Goal: Information Seeking & Learning: Learn about a topic

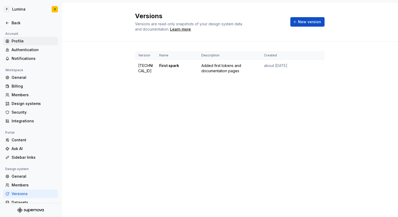
click at [23, 39] on div "Profile" at bounding box center [34, 40] width 44 height 5
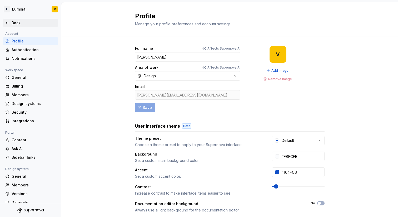
click at [14, 22] on div "Back" at bounding box center [34, 22] width 44 height 5
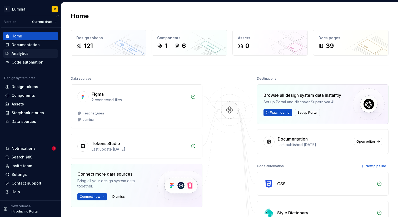
click at [20, 55] on div "Analytics" at bounding box center [20, 53] width 17 height 5
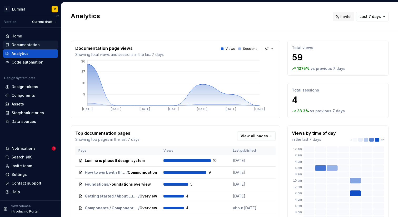
click at [22, 45] on div "Documentation" at bounding box center [26, 44] width 28 height 5
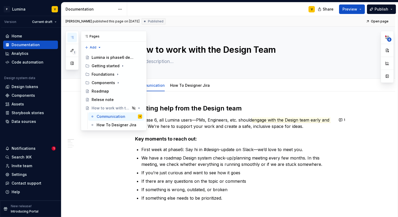
click at [69, 37] on button "button" at bounding box center [71, 37] width 9 height 9
click at [104, 68] on div "Getting started" at bounding box center [117, 65] width 51 height 7
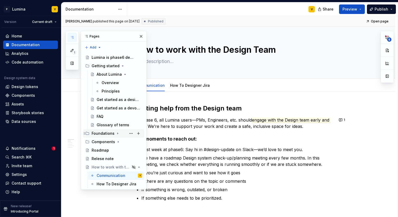
click at [98, 131] on div "Foundations" at bounding box center [103, 132] width 23 height 5
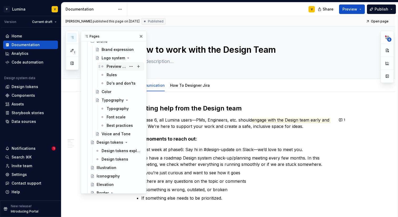
scroll to position [136, 0]
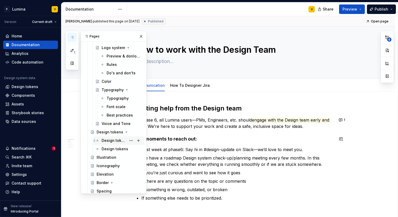
click at [105, 142] on div "Design tokens explained" at bounding box center [114, 140] width 25 height 5
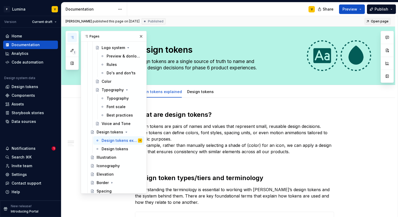
click at [375, 20] on span "Open page" at bounding box center [380, 21] width 18 height 4
click at [139, 37] on button "button" at bounding box center [140, 36] width 7 height 7
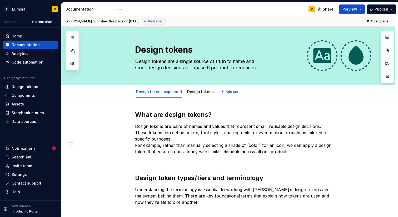
type textarea "*"
click at [25, 88] on div "Design tokens" at bounding box center [25, 86] width 27 height 5
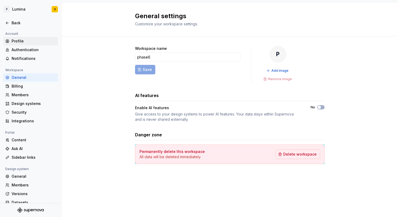
click at [16, 39] on div "Profile" at bounding box center [34, 40] width 44 height 5
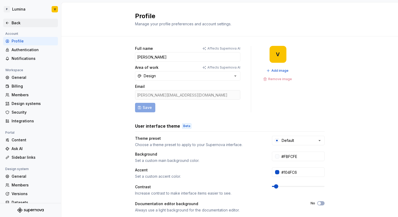
click at [14, 23] on div "Back" at bounding box center [34, 22] width 44 height 5
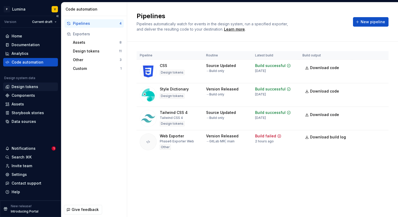
click at [16, 90] on div "Design tokens" at bounding box center [30, 86] width 55 height 8
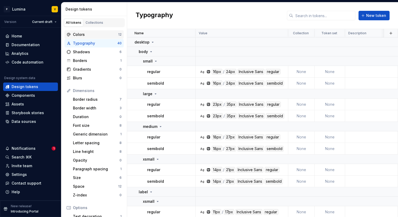
click at [103, 35] on div "Colors" at bounding box center [95, 34] width 45 height 5
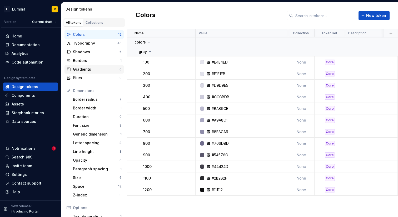
click at [97, 68] on div "Gradients" at bounding box center [96, 69] width 47 height 5
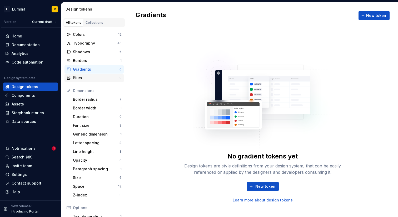
click at [89, 79] on div "Blurs" at bounding box center [96, 77] width 47 height 5
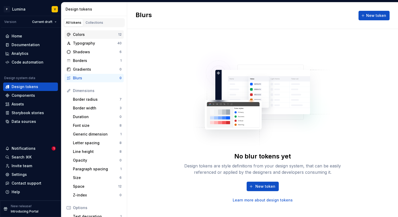
click at [90, 35] on div "Colors" at bounding box center [95, 34] width 45 height 5
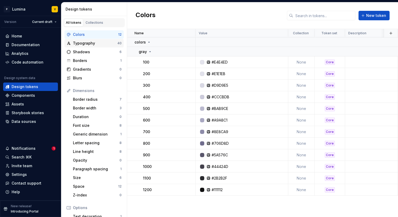
click at [85, 43] on div "Typography" at bounding box center [95, 43] width 44 height 5
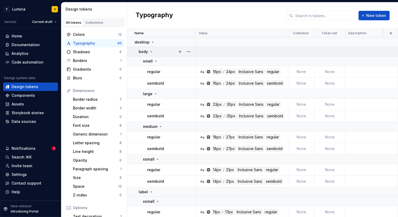
click at [150, 51] on icon at bounding box center [151, 51] width 4 height 4
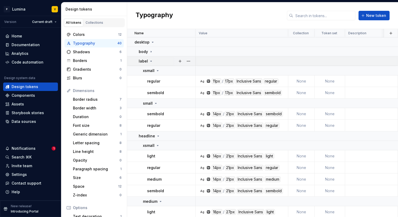
click at [152, 60] on icon at bounding box center [151, 61] width 4 height 4
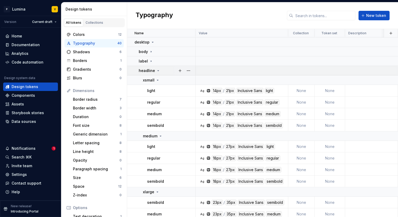
click at [158, 70] on icon at bounding box center [158, 70] width 4 height 4
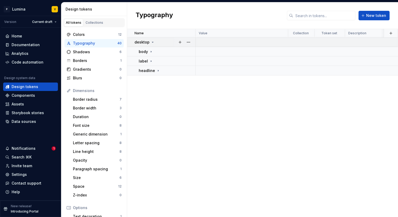
click at [151, 41] on icon at bounding box center [152, 42] width 4 height 4
click at [97, 34] on div "Colors" at bounding box center [95, 34] width 45 height 5
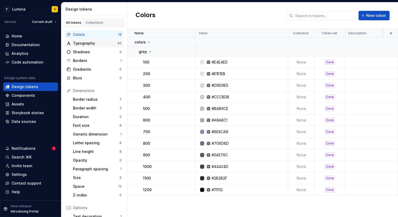
click at [94, 39] on div "Typography 40" at bounding box center [93, 43] width 59 height 8
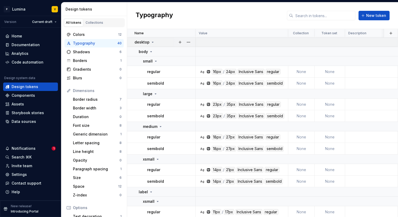
click at [150, 42] on icon at bounding box center [152, 42] width 4 height 4
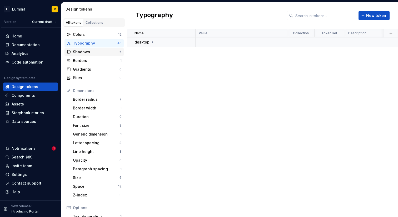
click at [76, 51] on div "Shadows" at bounding box center [96, 51] width 47 height 5
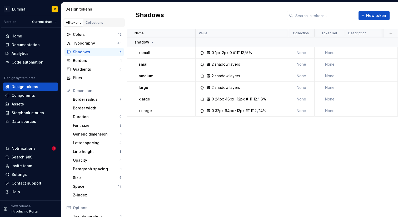
click at [92, 90] on div "Dimensions" at bounding box center [97, 90] width 49 height 5
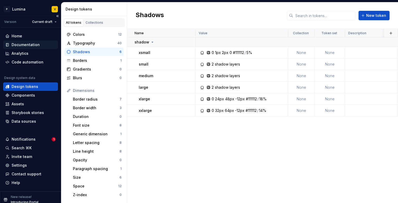
click at [18, 43] on div "Documentation" at bounding box center [26, 44] width 28 height 5
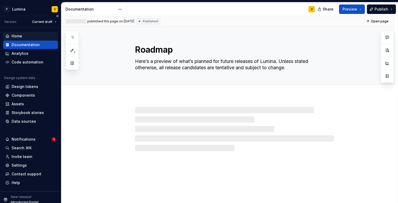
click at [15, 36] on div "Home" at bounding box center [17, 35] width 11 height 5
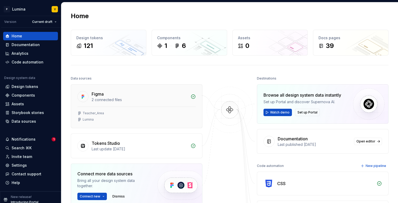
click at [160, 106] on div "Figma 2 connected files" at bounding box center [136, 95] width 131 height 22
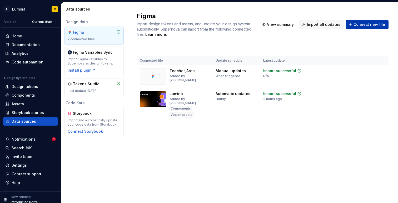
click at [361, 24] on span "Connect new file" at bounding box center [369, 24] width 32 height 5
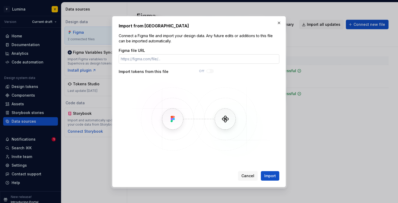
click at [145, 60] on input "Figma file URL" at bounding box center [199, 58] width 160 height 9
click at [276, 24] on button "button" at bounding box center [278, 22] width 7 height 7
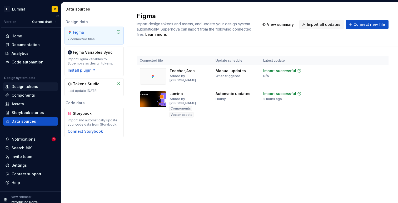
click at [19, 87] on div "Design tokens" at bounding box center [25, 86] width 27 height 5
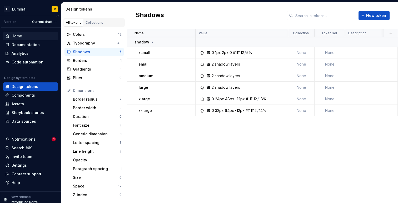
click at [19, 34] on div "Home" at bounding box center [17, 35] width 11 height 5
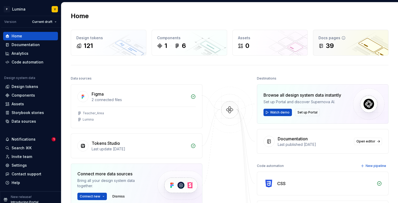
click at [329, 44] on div "39" at bounding box center [330, 46] width 8 height 8
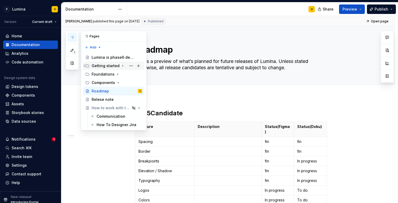
click at [99, 68] on div "Getting started" at bounding box center [106, 65] width 28 height 5
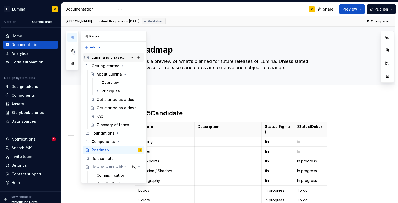
click at [108, 56] on div "Lumina is phase6 design system" at bounding box center [109, 57] width 35 height 5
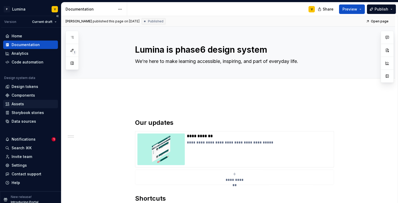
scroll to position [5, 0]
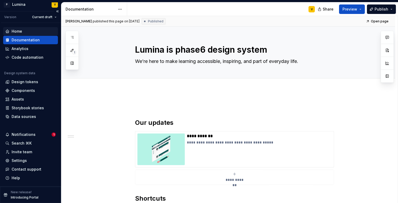
click at [22, 32] on div "Home" at bounding box center [30, 31] width 51 height 5
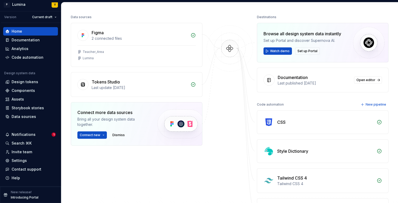
scroll to position [71, 0]
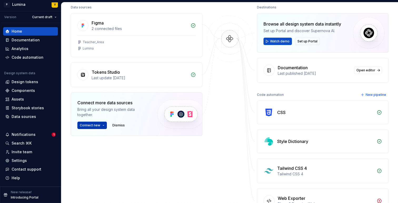
click at [105, 124] on button "Connect new" at bounding box center [91, 125] width 29 height 7
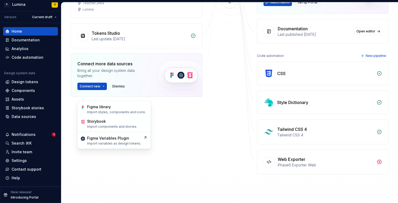
scroll to position [139, 0]
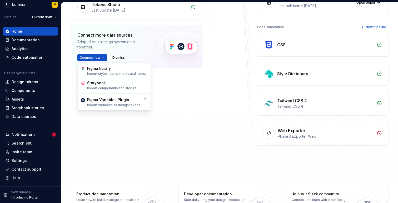
click at [302, 136] on div "Phase6 Exporter Web" at bounding box center [326, 136] width 96 height 5
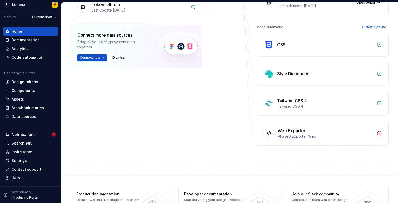
click at [332, 134] on div "Phase6 Exporter Web" at bounding box center [326, 136] width 96 height 5
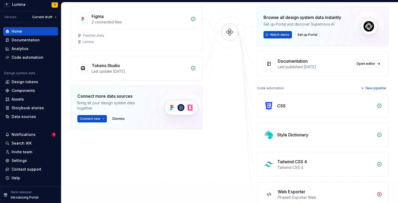
scroll to position [66, 0]
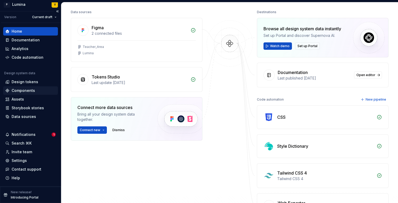
click at [30, 89] on div "Components" at bounding box center [23, 90] width 23 height 5
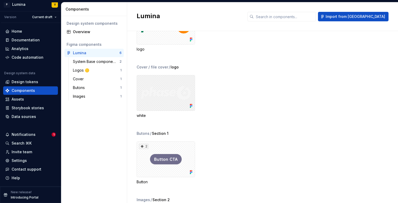
scroll to position [123, 0]
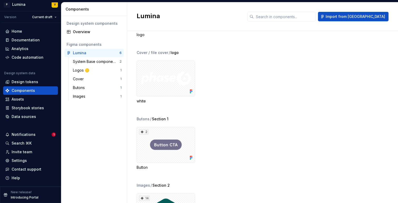
click at [172, 129] on div "2" at bounding box center [166, 145] width 58 height 36
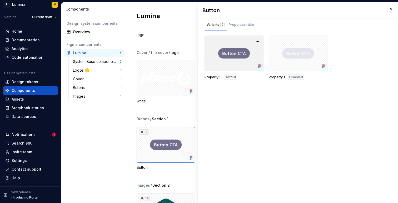
click at [228, 42] on div at bounding box center [233, 54] width 59 height 36
click at [239, 31] on div "button" at bounding box center [242, 31] width 30 height 1
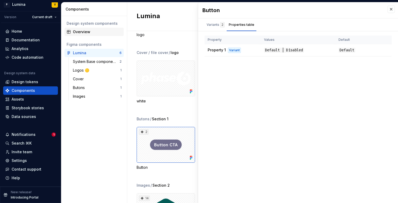
click at [80, 32] on div "Overview" at bounding box center [97, 31] width 49 height 5
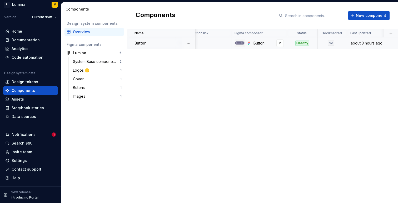
scroll to position [0, 119]
click at [302, 45] on div "Healthy" at bounding box center [302, 43] width 14 height 5
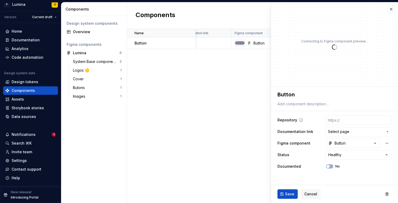
type textarea "*"
click at [342, 135] on button "Select page" at bounding box center [359, 131] width 66 height 9
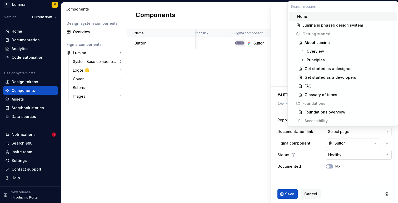
click at [334, 159] on html "**********" at bounding box center [199, 101] width 398 height 203
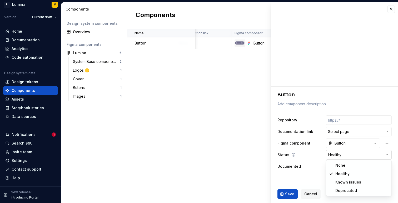
click at [334, 158] on html "**********" at bounding box center [199, 101] width 398 height 203
click at [8, 31] on html "**********" at bounding box center [199, 101] width 398 height 203
click at [15, 29] on div "Home" at bounding box center [17, 31] width 11 height 5
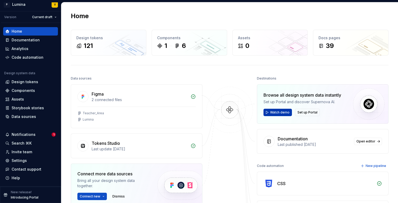
click at [279, 112] on span "Watch demo" at bounding box center [279, 112] width 19 height 4
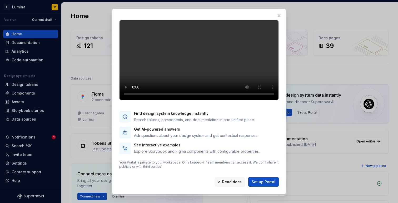
scroll to position [33, 0]
click at [281, 16] on button "button" at bounding box center [278, 15] width 7 height 7
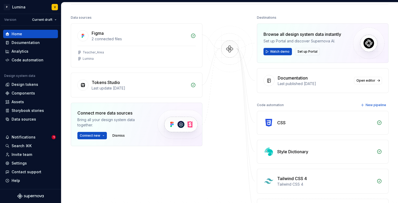
scroll to position [64, 0]
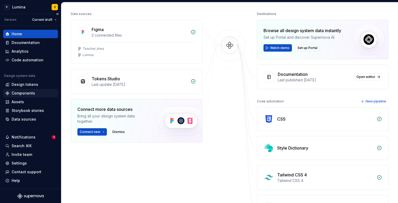
click at [24, 94] on div "Components" at bounding box center [23, 92] width 23 height 5
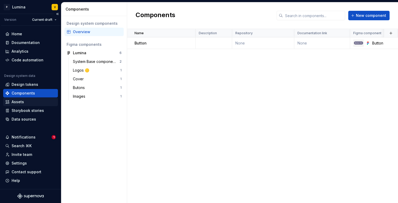
click at [19, 104] on div "Assets" at bounding box center [18, 101] width 12 height 5
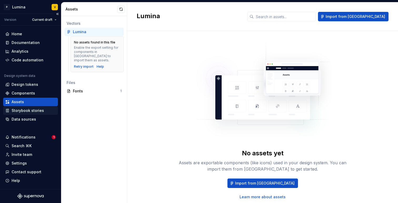
click at [17, 114] on div "Storybook stories" at bounding box center [30, 110] width 55 height 8
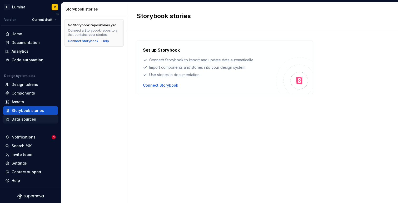
click at [15, 118] on div "Data sources" at bounding box center [24, 119] width 24 height 5
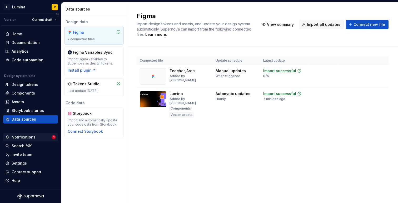
click at [14, 139] on div "Notifications" at bounding box center [24, 136] width 24 height 5
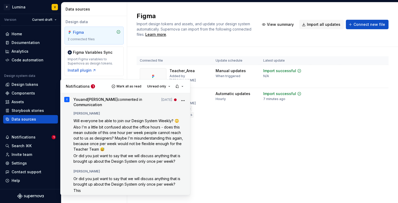
scroll to position [32, 0]
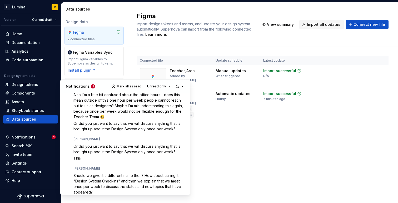
click at [19, 146] on html "P Lumina V Version Current draft Home Documentation Analytics Code automation D…" at bounding box center [199, 101] width 398 height 203
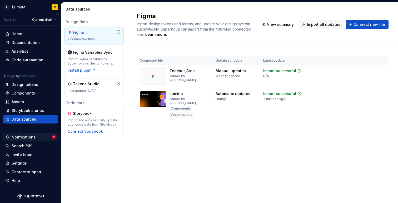
click at [24, 134] on div "Notifications 1" at bounding box center [30, 137] width 55 height 8
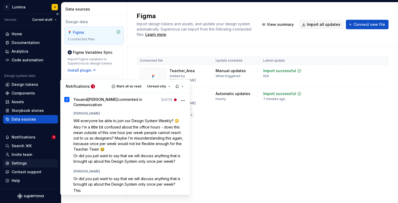
click at [18, 163] on html "P Lumina V Version Current draft Home Documentation Analytics Code automation D…" at bounding box center [199, 101] width 398 height 203
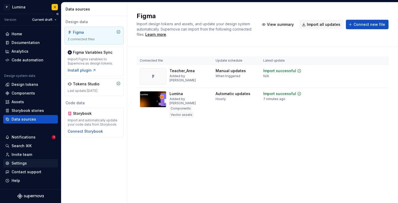
click at [18, 163] on div "Settings" at bounding box center [19, 162] width 15 height 5
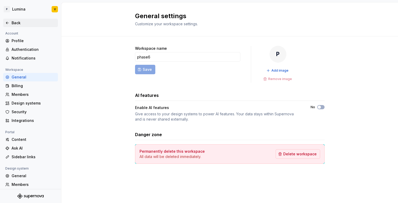
click at [4, 24] on div "Back" at bounding box center [30, 23] width 55 height 8
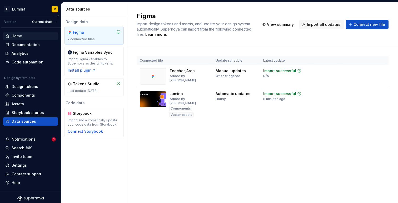
click at [18, 35] on div "Home" at bounding box center [17, 35] width 11 height 5
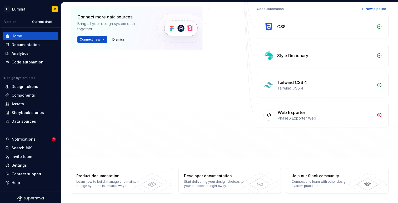
scroll to position [121, 0]
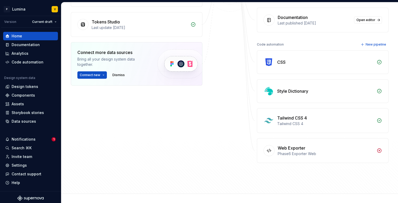
click at [376, 150] on icon at bounding box center [378, 150] width 5 height 5
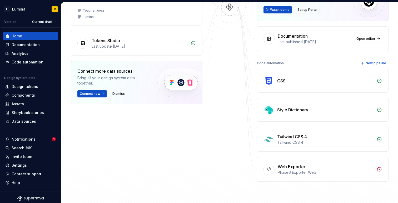
scroll to position [17, 0]
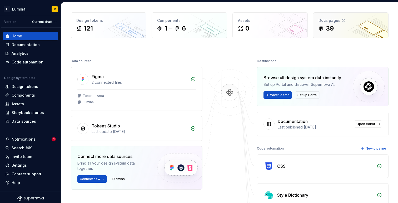
click at [334, 24] on div "39" at bounding box center [350, 28] width 64 height 8
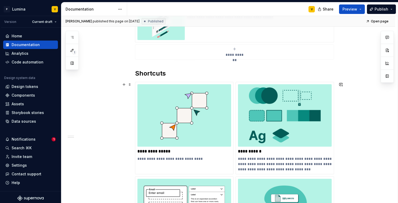
scroll to position [167, 0]
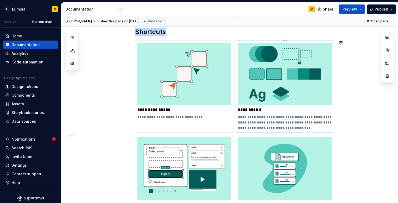
click at [280, 94] on img at bounding box center [285, 74] width 94 height 62
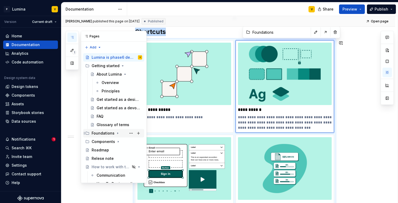
click at [94, 133] on div "Foundations" at bounding box center [103, 132] width 23 height 5
click at [101, 140] on div "Foundations overview" at bounding box center [112, 141] width 30 height 5
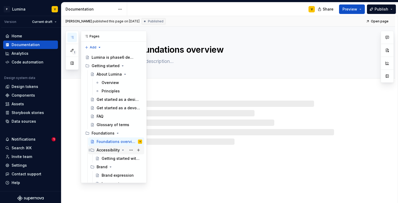
click at [101, 147] on div "Accessibility" at bounding box center [108, 149] width 23 height 5
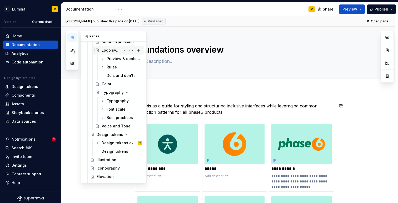
scroll to position [156, 0]
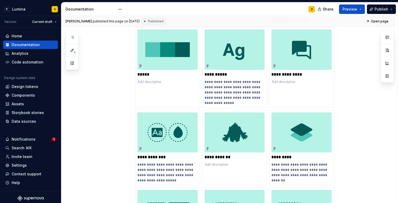
type textarea "*"
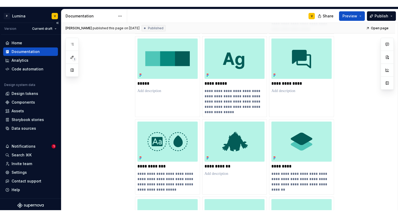
scroll to position [2, 0]
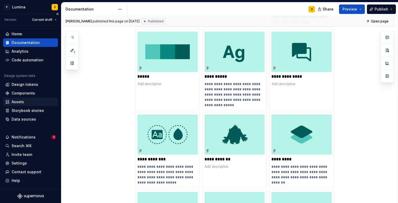
click at [18, 105] on div "Assets" at bounding box center [30, 102] width 55 height 8
click at [17, 102] on div "Assets" at bounding box center [18, 101] width 12 height 5
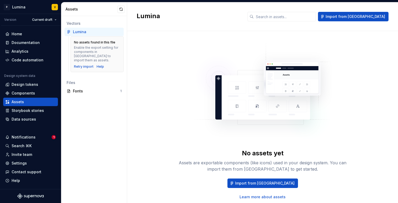
click at [73, 9] on div "Assets" at bounding box center [92, 9] width 52 height 5
click at [14, 94] on div "Components" at bounding box center [23, 92] width 23 height 5
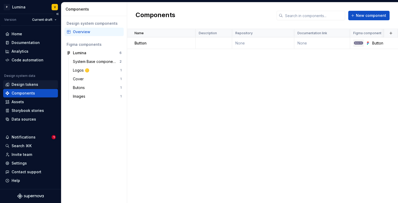
click at [19, 84] on div "Design tokens" at bounding box center [25, 84] width 27 height 5
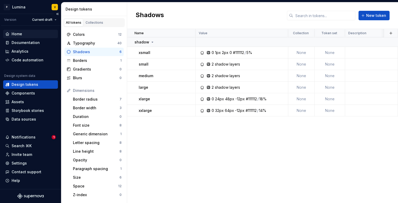
click at [18, 36] on div "Home" at bounding box center [17, 33] width 11 height 5
